Goal: Check status: Check status

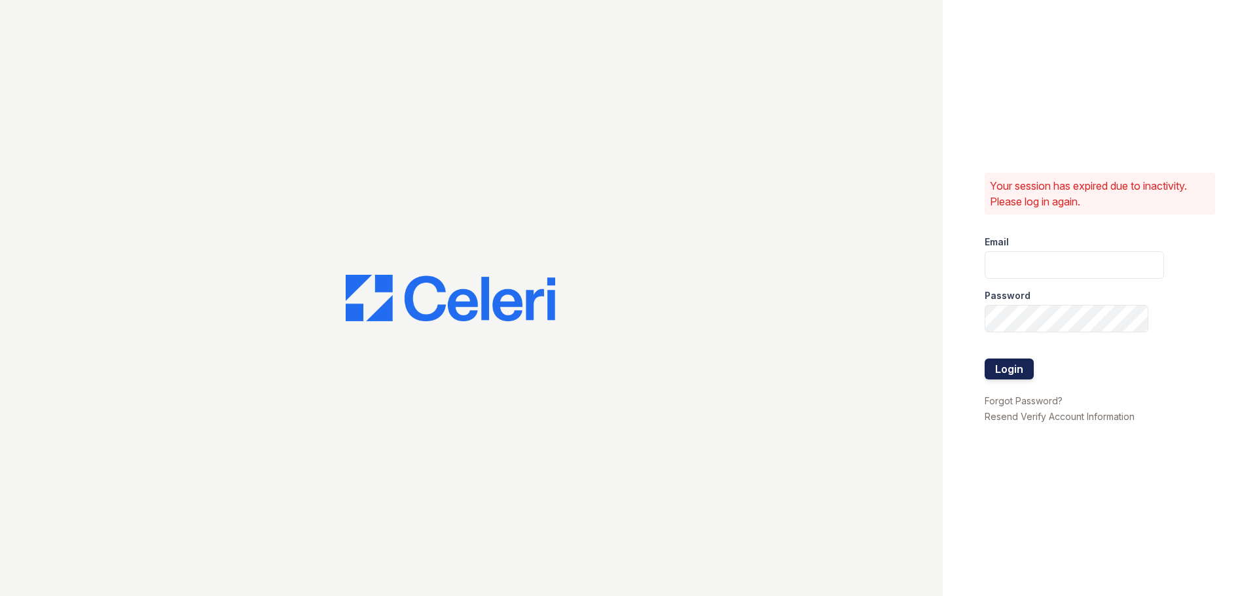
type input "[EMAIL_ADDRESS][DOMAIN_NAME]"
click at [1002, 361] on button "Login" at bounding box center [1009, 369] width 49 height 21
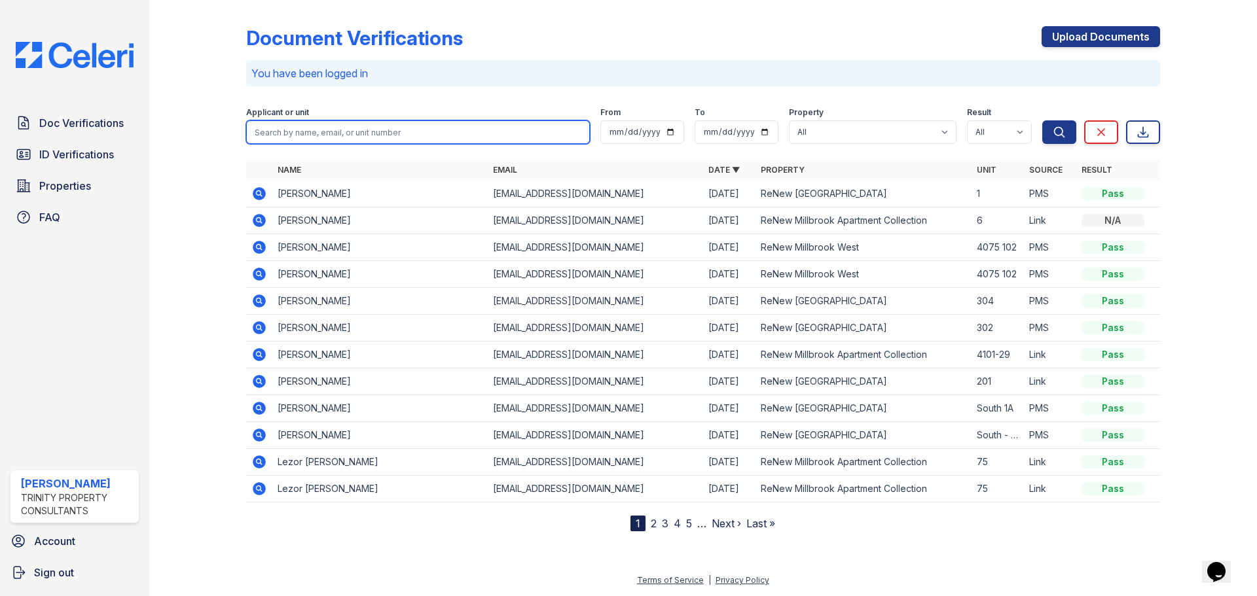
click at [268, 130] on input "search" at bounding box center [418, 132] width 344 height 24
type input "m"
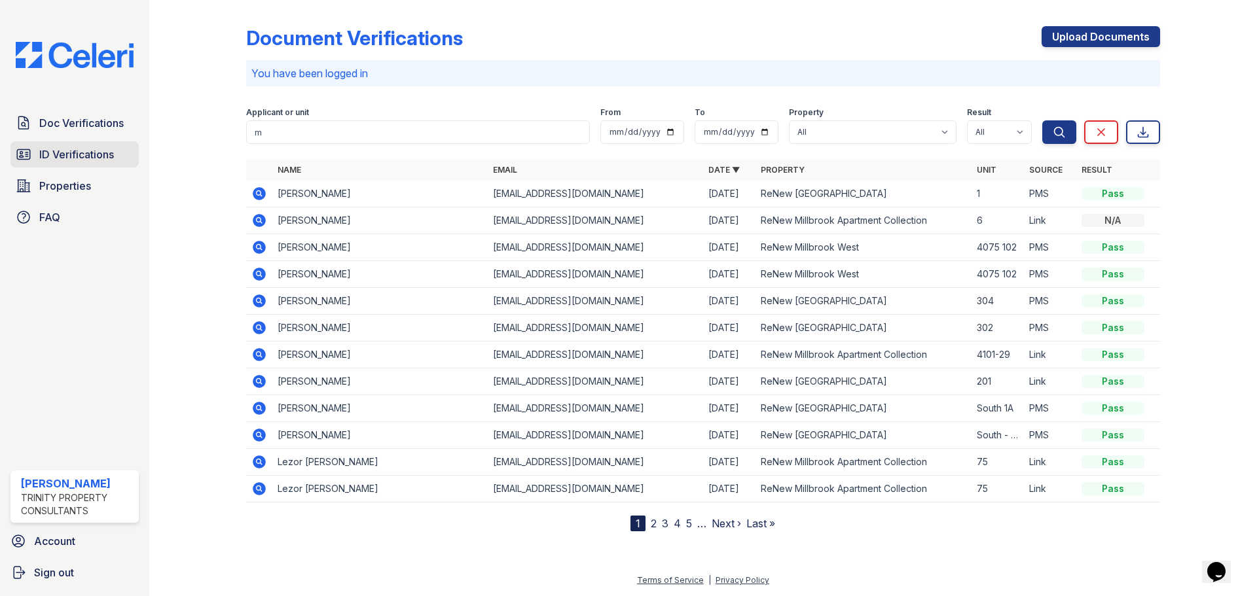
click at [41, 158] on span "ID Verifications" at bounding box center [76, 155] width 75 height 16
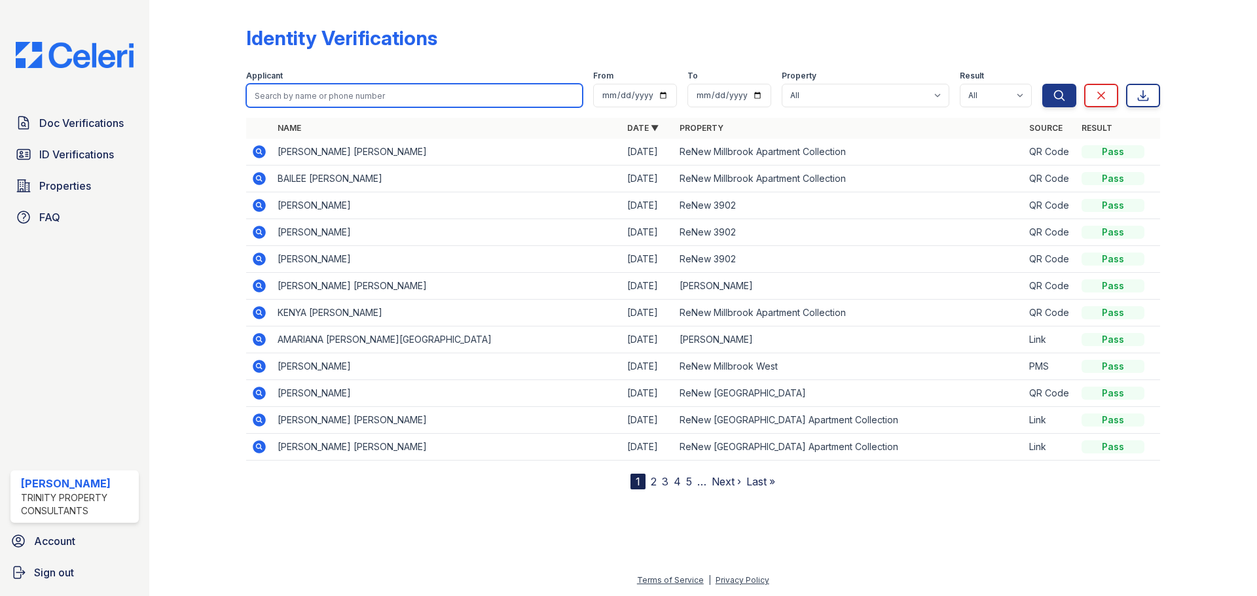
click at [313, 91] on input "search" at bounding box center [414, 96] width 337 height 24
type input "madelynn"
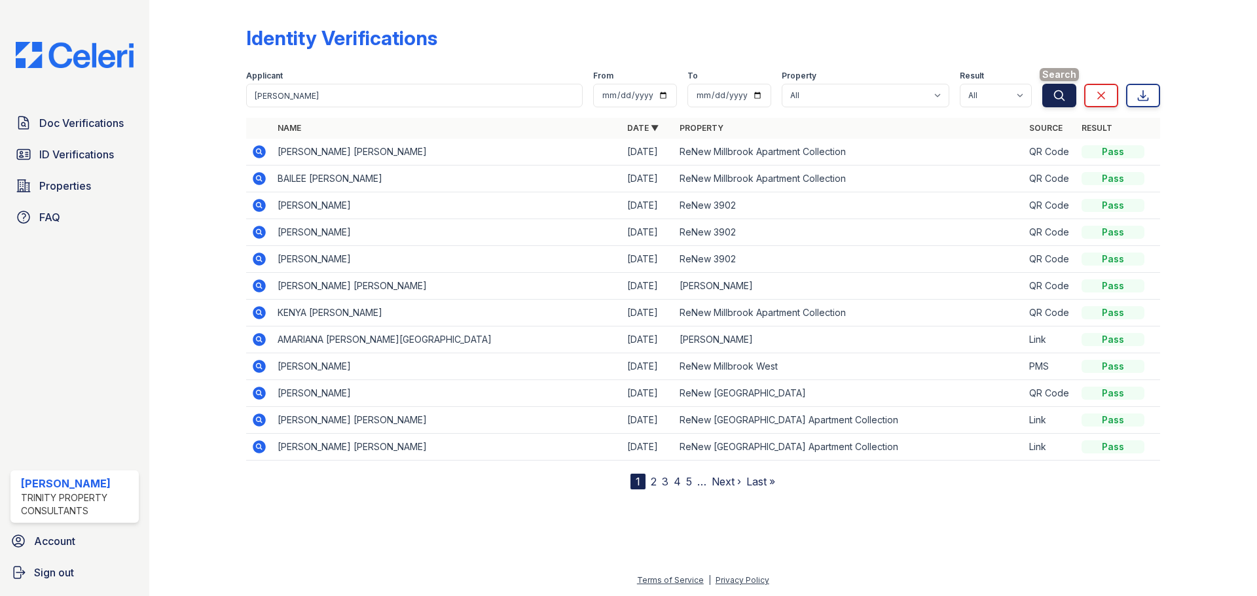
click at [1064, 102] on button "Search" at bounding box center [1059, 96] width 34 height 24
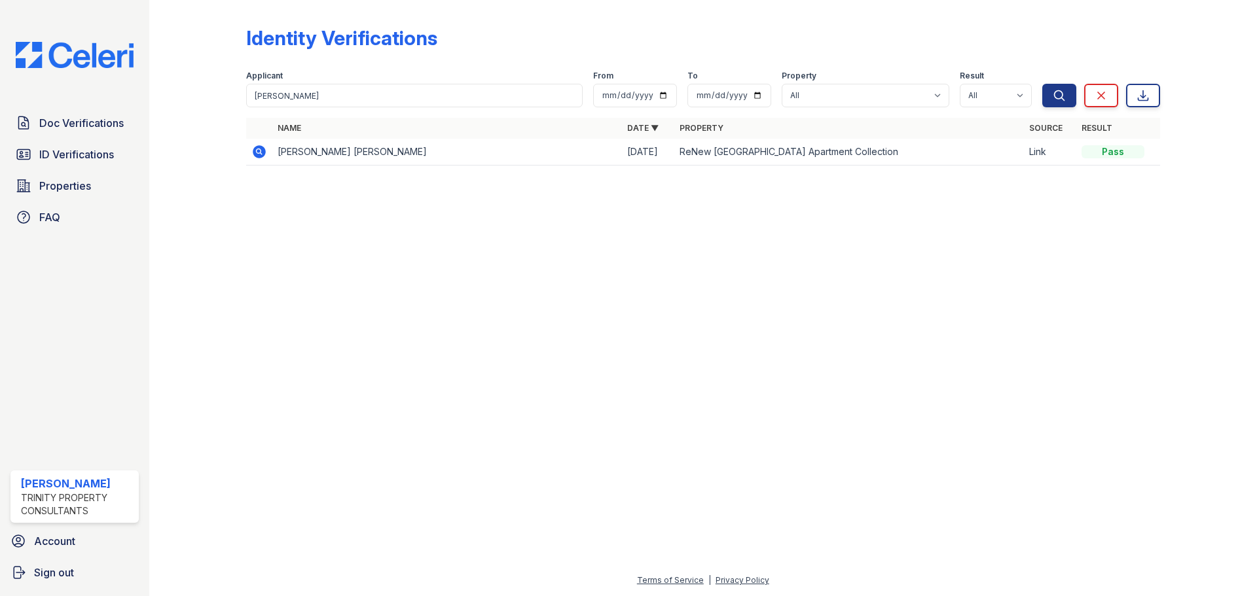
drag, startPoint x: 363, startPoint y: 115, endPoint x: 344, endPoint y: 107, distance: 20.5
click at [344, 110] on div "Identity Verifications Filter Applicant madelynn From To Property All ReNew 390…" at bounding box center [703, 91] width 914 height 173
click at [344, 107] on input "madelynn" at bounding box center [414, 96] width 337 height 24
drag, startPoint x: 344, startPoint y: 107, endPoint x: 254, endPoint y: 96, distance: 91.0
click at [254, 96] on input "madelynn" at bounding box center [414, 96] width 337 height 24
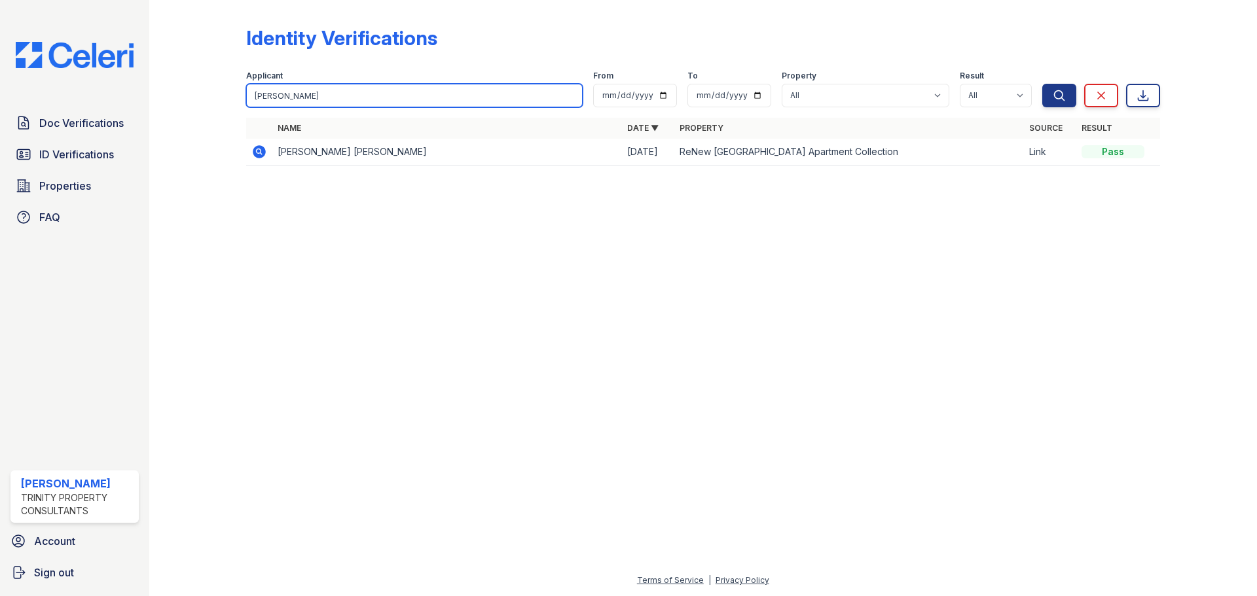
type input "jaylen martin"
click at [1042, 84] on button "Search" at bounding box center [1059, 96] width 34 height 24
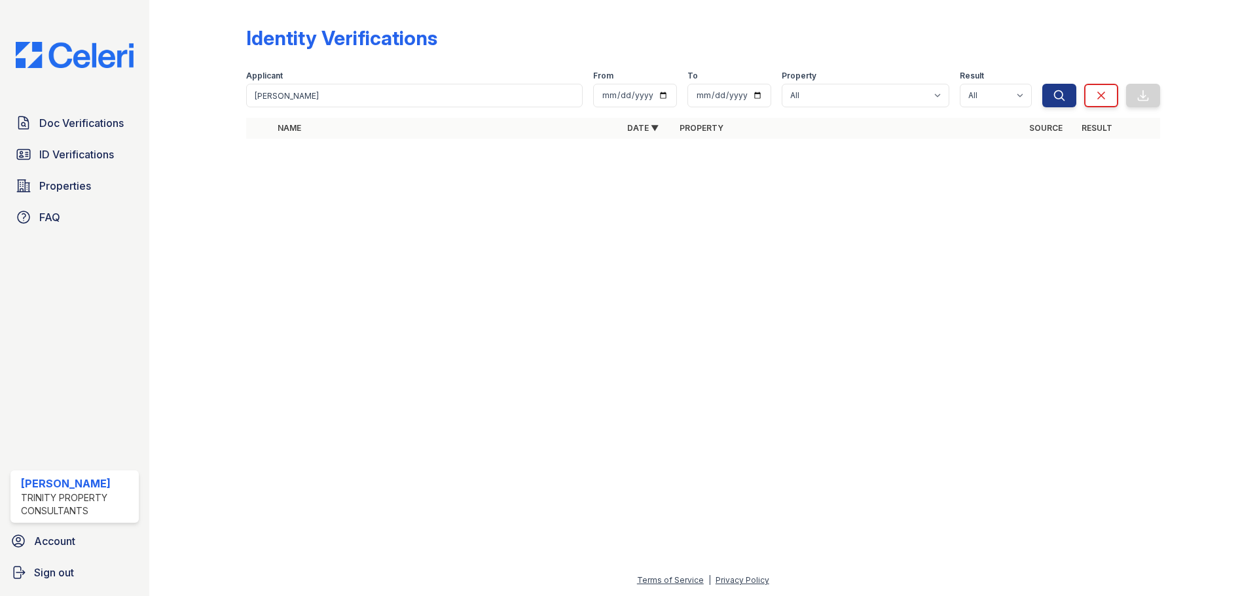
drag, startPoint x: 325, startPoint y: 112, endPoint x: 327, endPoint y: 105, distance: 7.5
click at [325, 112] on form "Applicant jaylen martin From To Property All ReNew 3902 ReNew Kentwood ReNew Mi…" at bounding box center [703, 86] width 914 height 52
click at [327, 103] on input "jaylen martin" at bounding box center [414, 96] width 337 height 24
type input "jaylen martin"
click at [1042, 84] on button "Search" at bounding box center [1059, 96] width 34 height 24
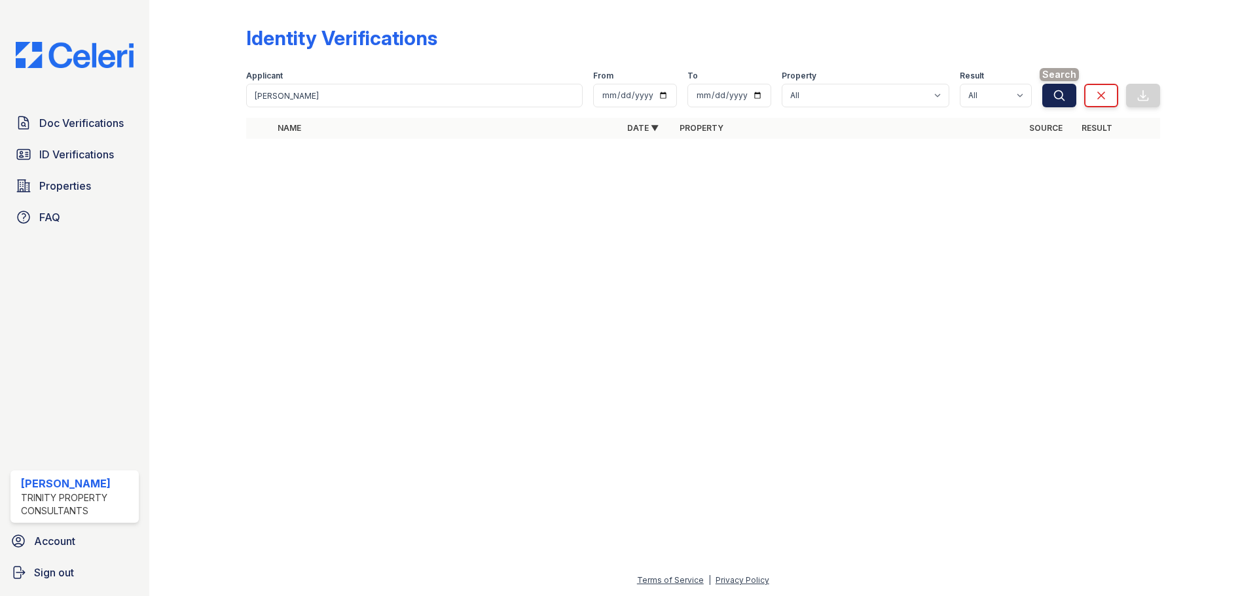
click at [1054, 98] on icon "submit" at bounding box center [1059, 95] width 13 height 13
